Goal: Find specific page/section: Find specific page/section

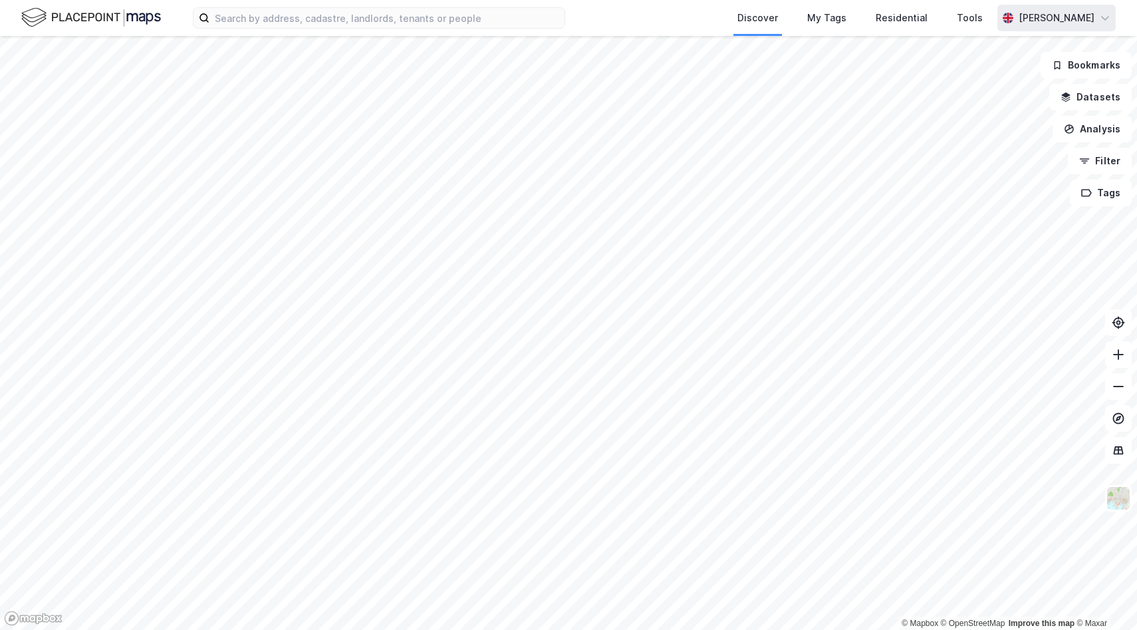
click at [1048, 17] on div "[PERSON_NAME]" at bounding box center [1057, 18] width 76 height 16
click at [177, 18] on div "Discover My Tags Residential Tools [PERSON_NAME]" at bounding box center [568, 18] width 1137 height 36
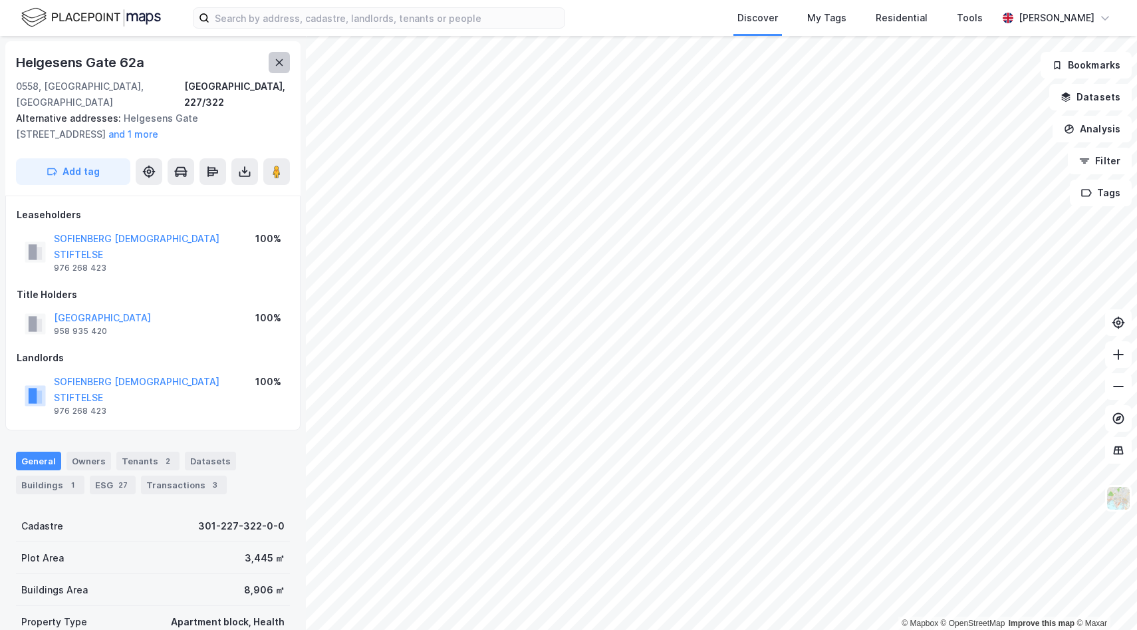
click at [275, 57] on button at bounding box center [279, 62] width 21 height 21
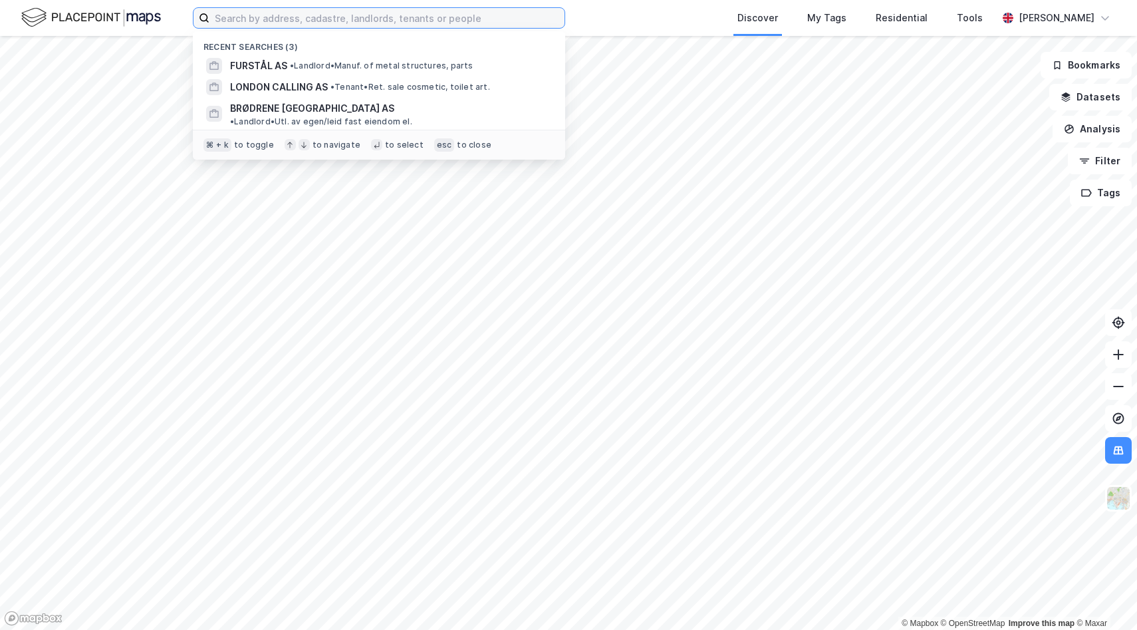
click at [269, 23] on input at bounding box center [386, 18] width 355 height 20
type input "cafe near me"
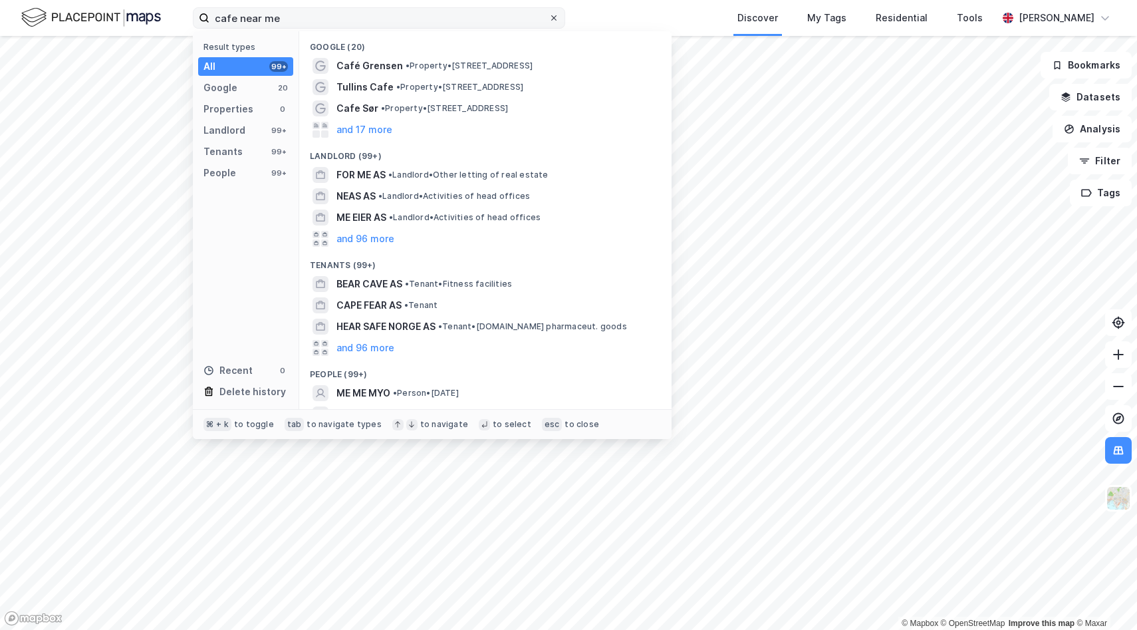
click at [549, 13] on span at bounding box center [554, 18] width 11 height 11
click at [549, 12] on input "cafe near me" at bounding box center [378, 18] width 339 height 20
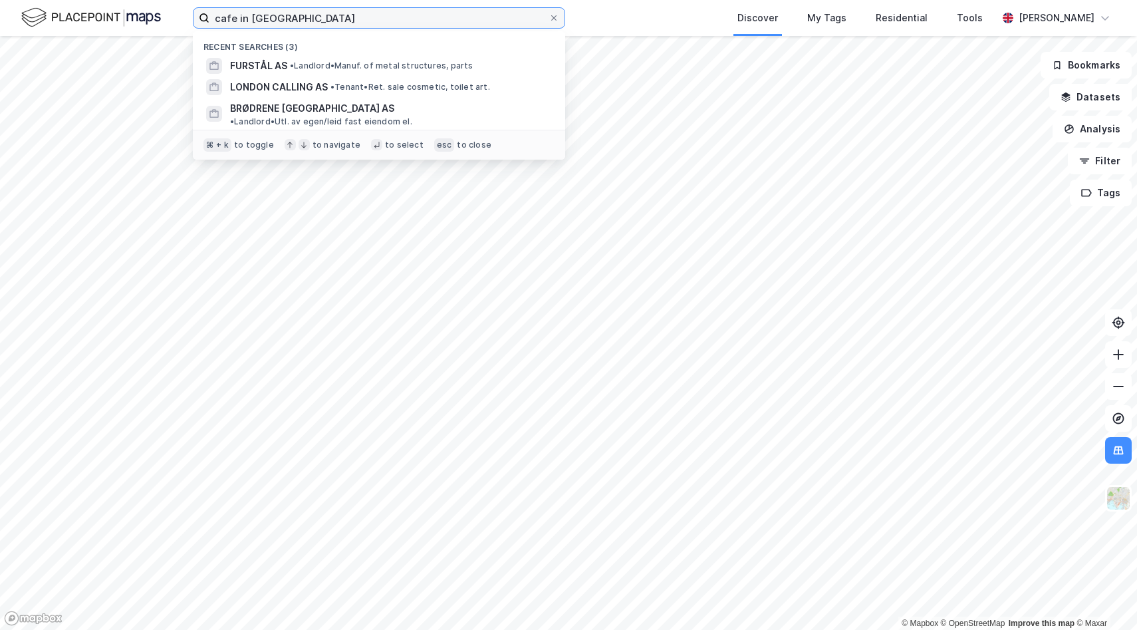
type input "cafe in [GEOGRAPHIC_DATA]"
